Goal: Find specific page/section: Find specific page/section

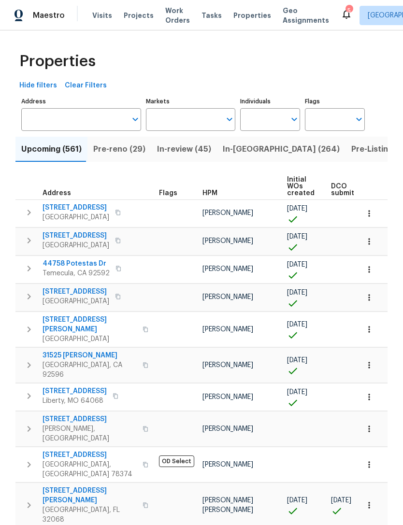
click at [96, 119] on input "Address" at bounding box center [73, 119] width 105 height 23
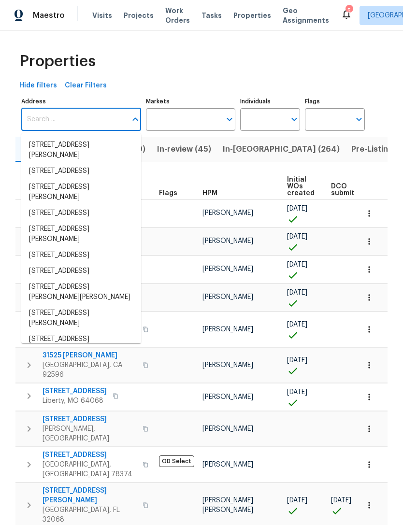
click at [201, 115] on input "Markets" at bounding box center [183, 119] width 75 height 23
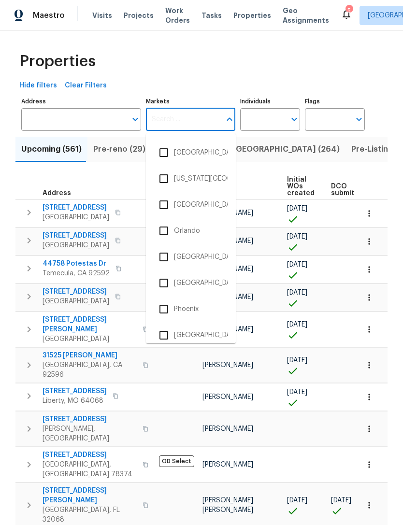
scroll to position [1335, 0]
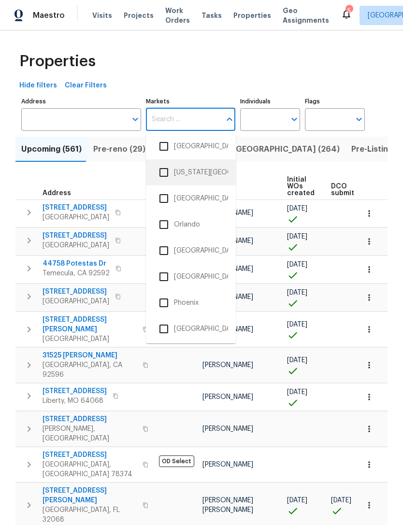
click at [205, 174] on li "[US_STATE][GEOGRAPHIC_DATA], [GEOGRAPHIC_DATA]" at bounding box center [191, 172] width 74 height 20
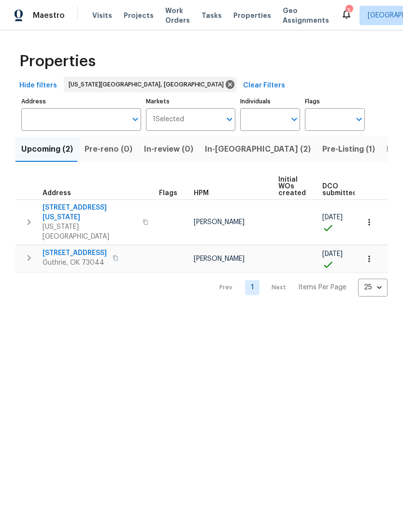
click at [387, 150] on span "Listed (7)" at bounding box center [405, 150] width 36 height 14
